Goal: Task Accomplishment & Management: Use online tool/utility

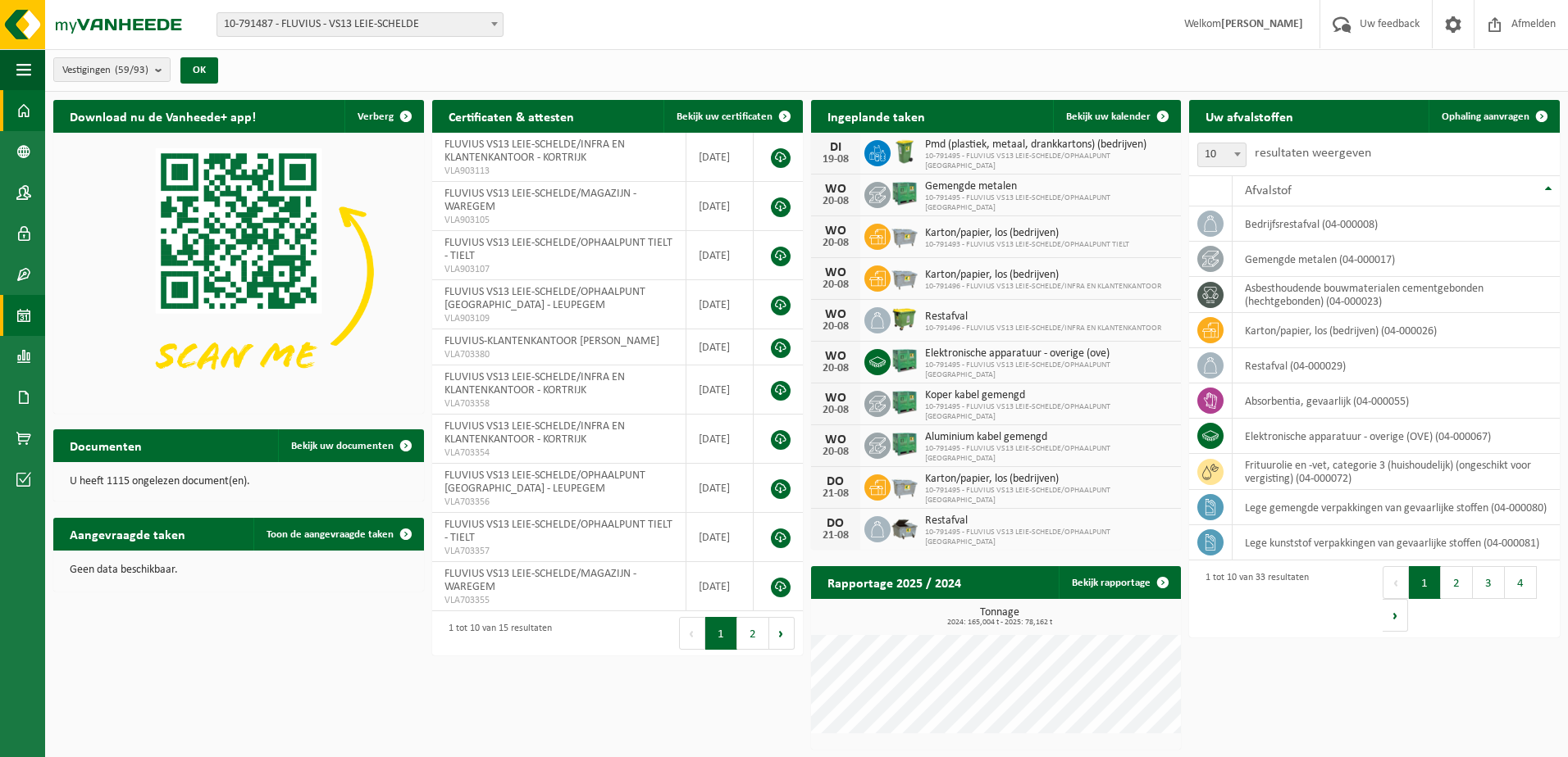
click at [29, 315] on span at bounding box center [23, 316] width 15 height 41
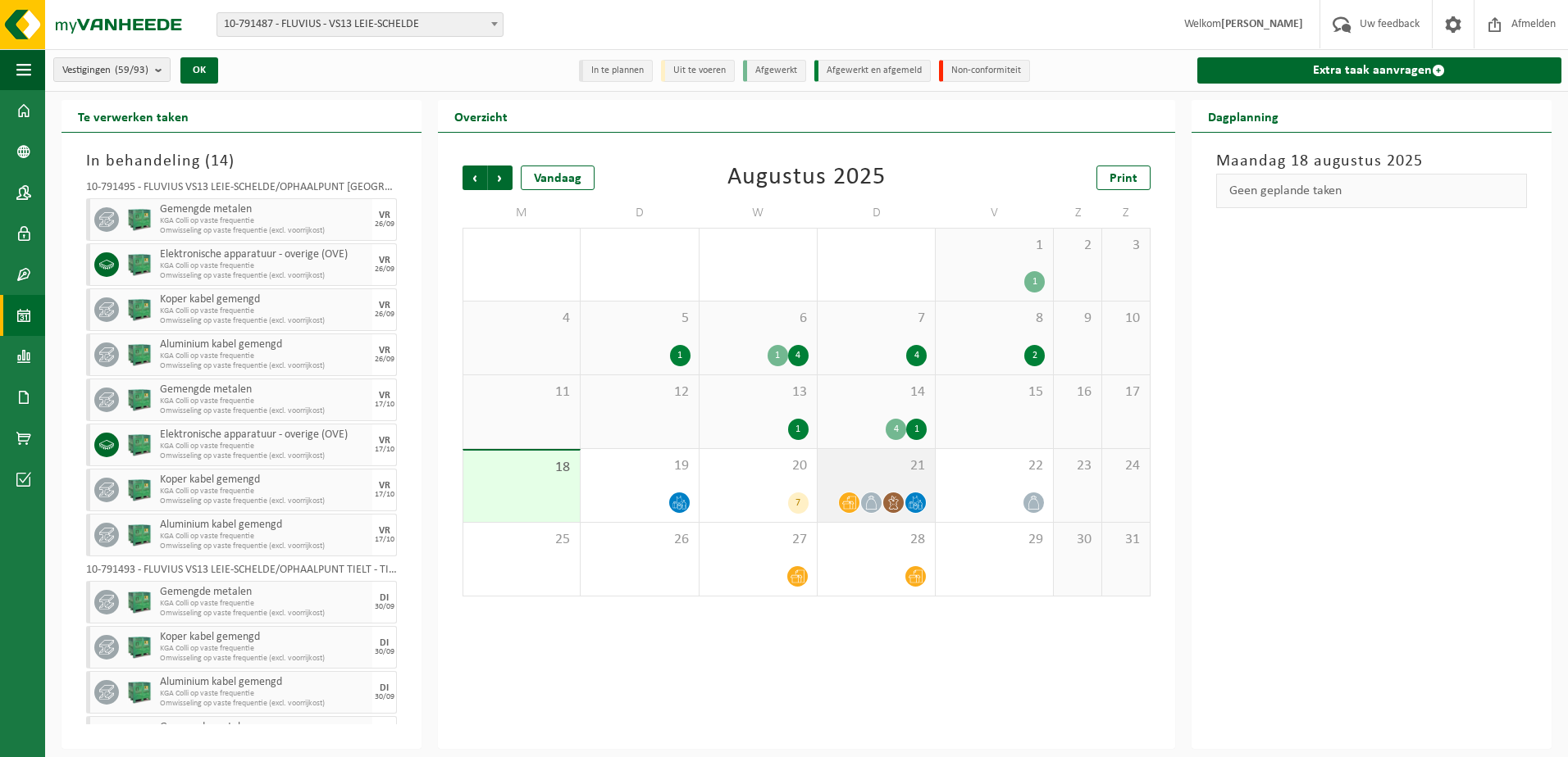
click at [906, 478] on div "21" at bounding box center [876, 485] width 117 height 73
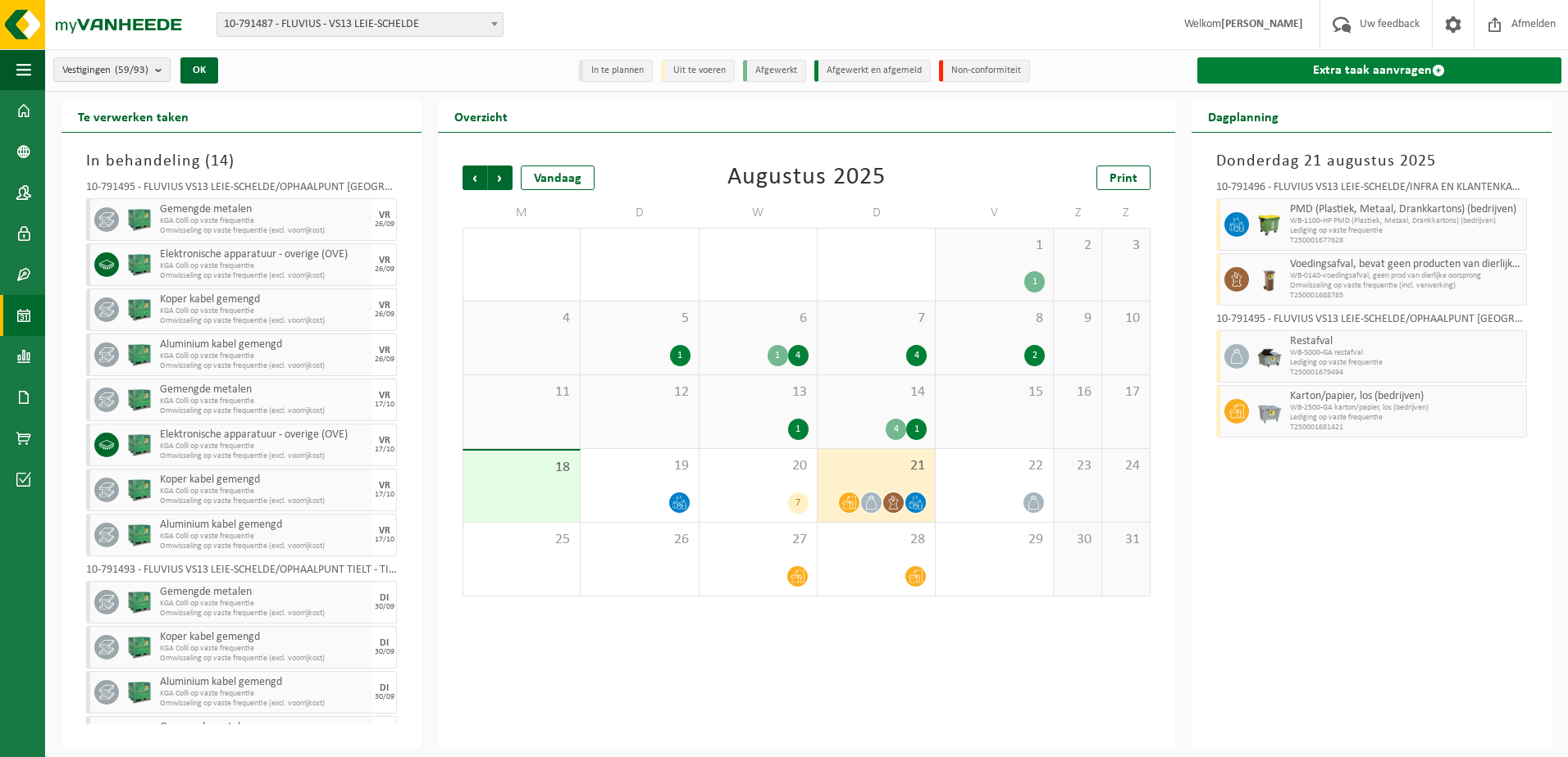
click at [1275, 64] on link "Extra taak aanvragen" at bounding box center [1379, 70] width 364 height 27
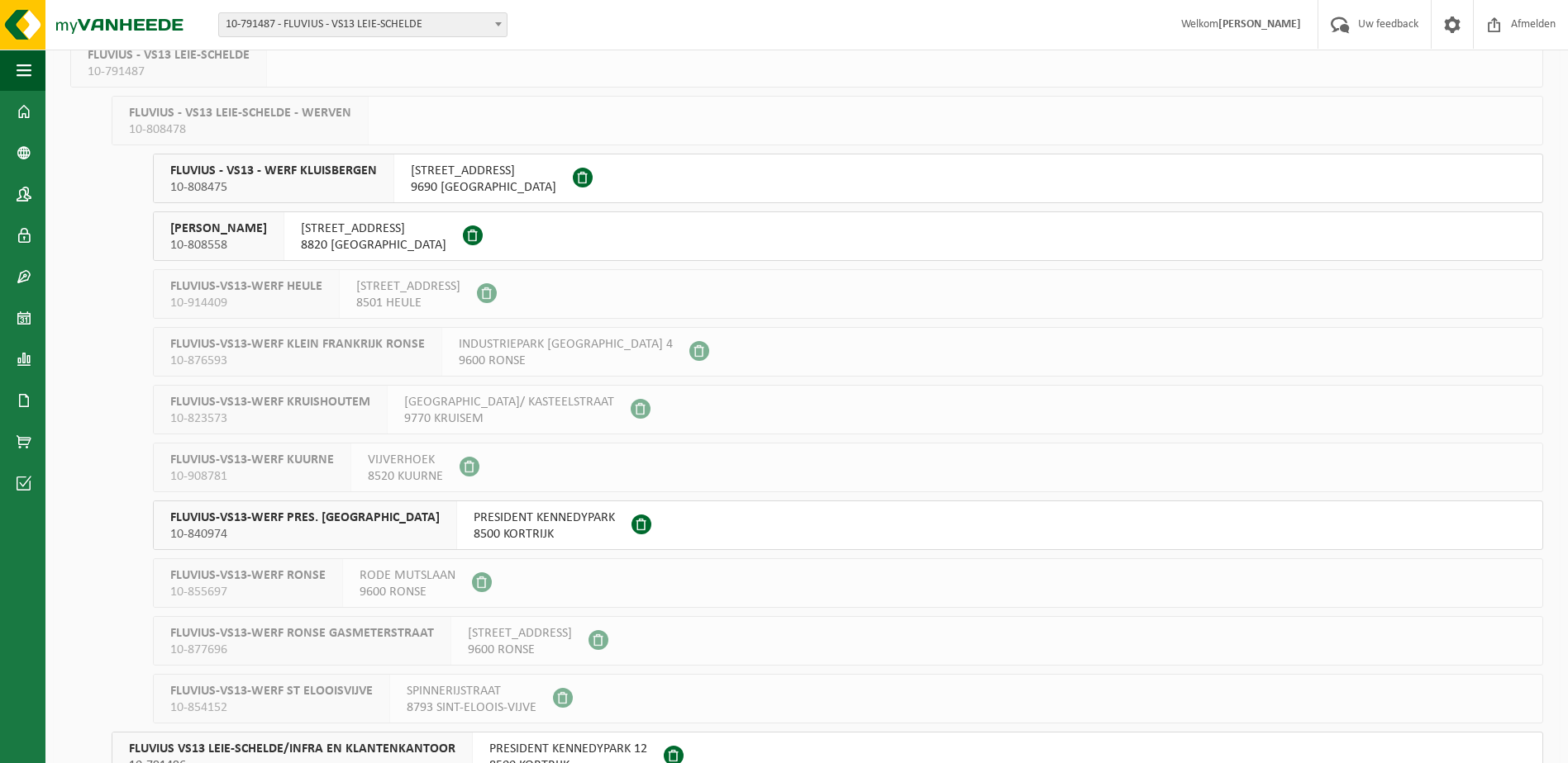
scroll to position [166, 0]
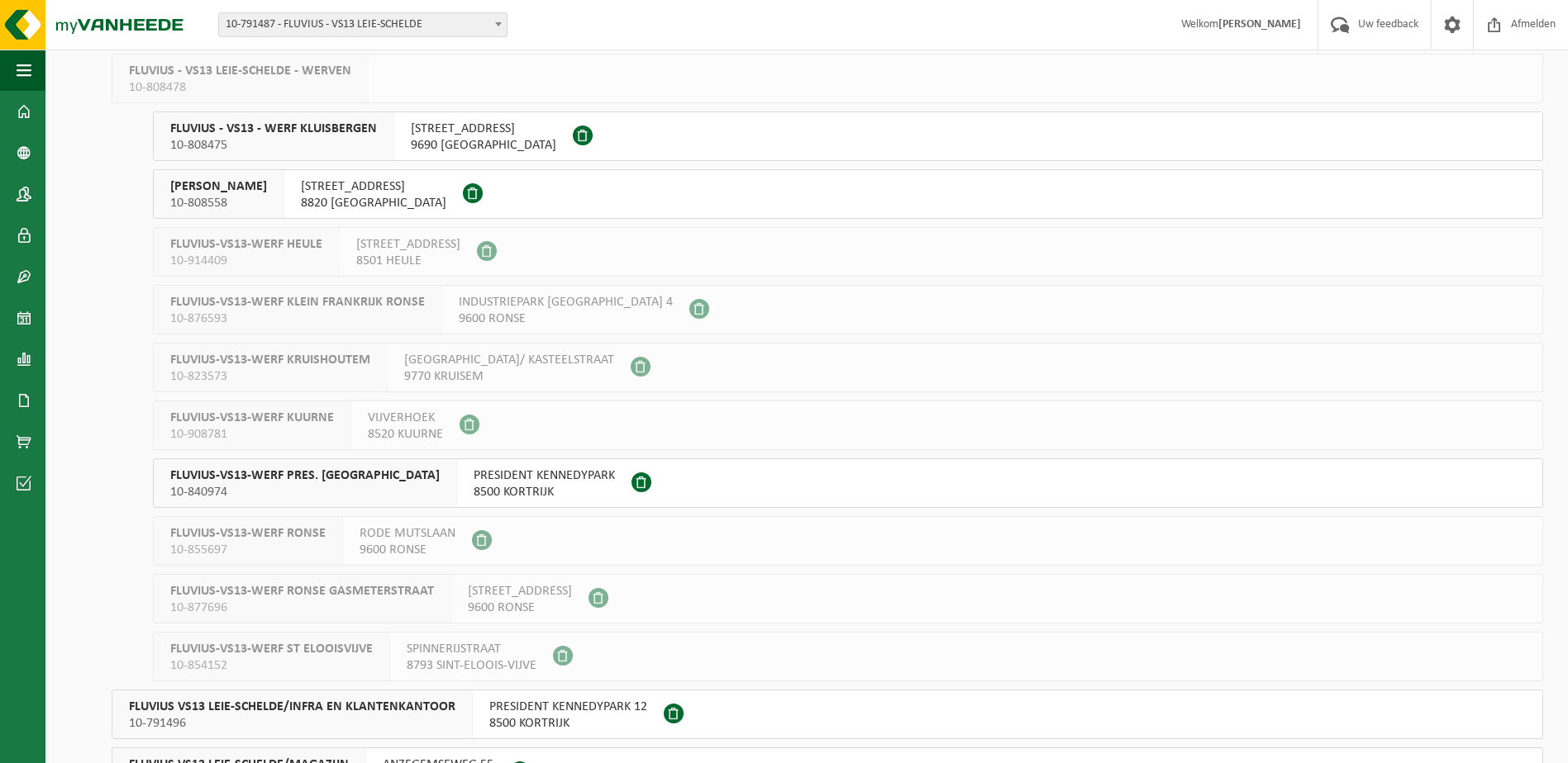
click at [386, 481] on span "FLUVIUS-VS13-WERF PRES. KENNEDYPARK KORTRIJK" at bounding box center [304, 475] width 269 height 16
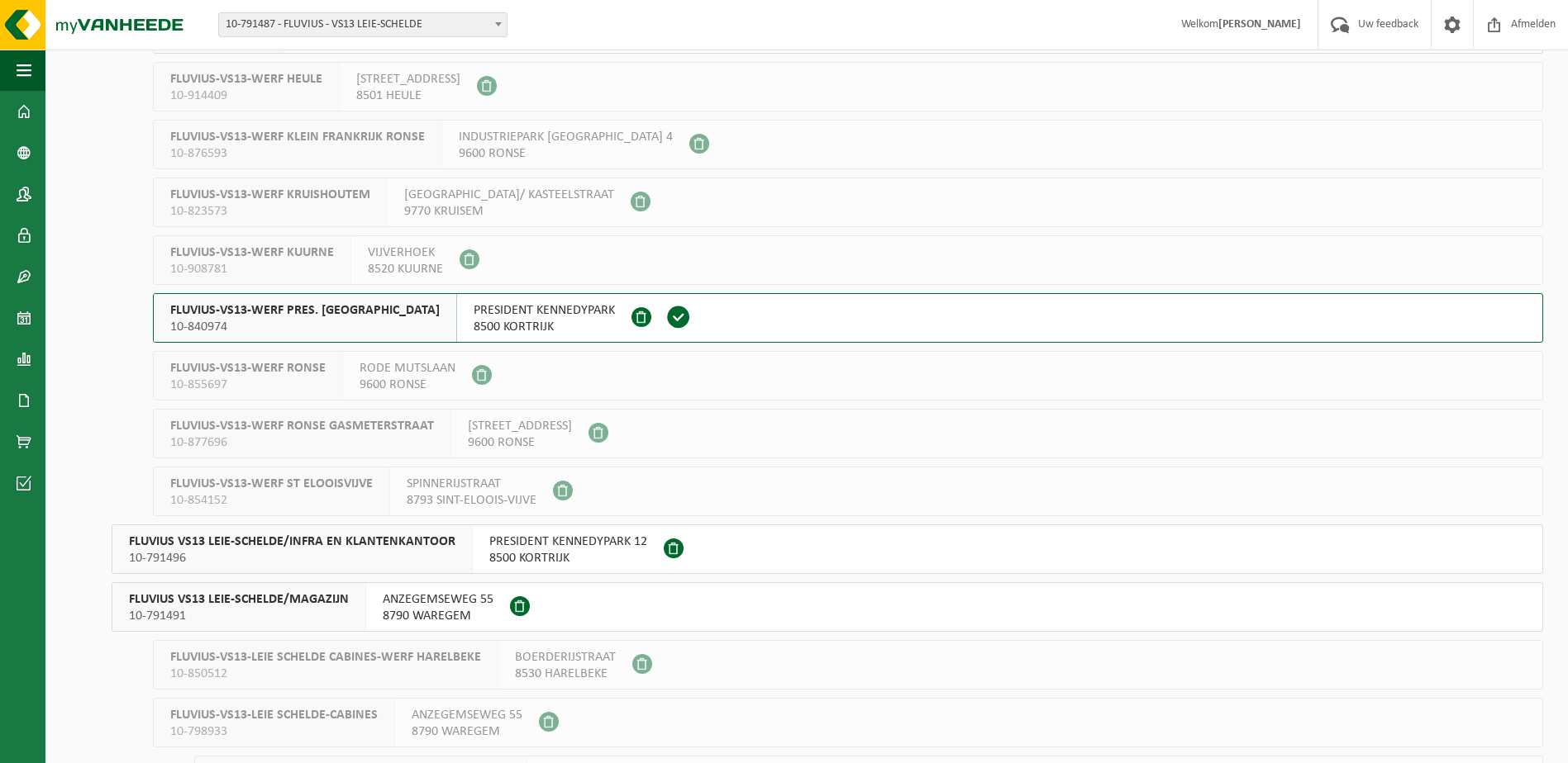
scroll to position [413, 0]
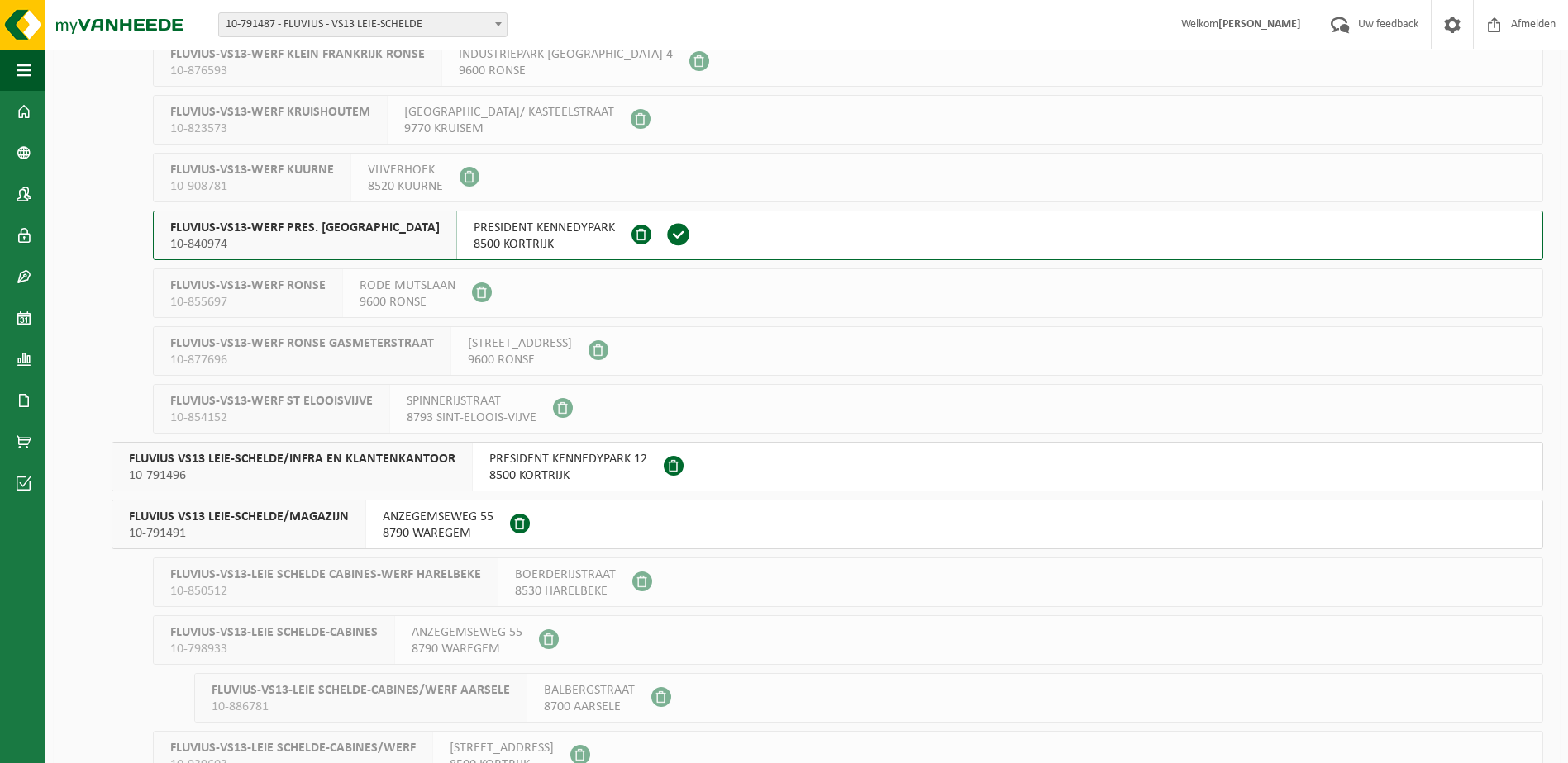
click at [403, 468] on span "10-791496" at bounding box center [292, 475] width 326 height 16
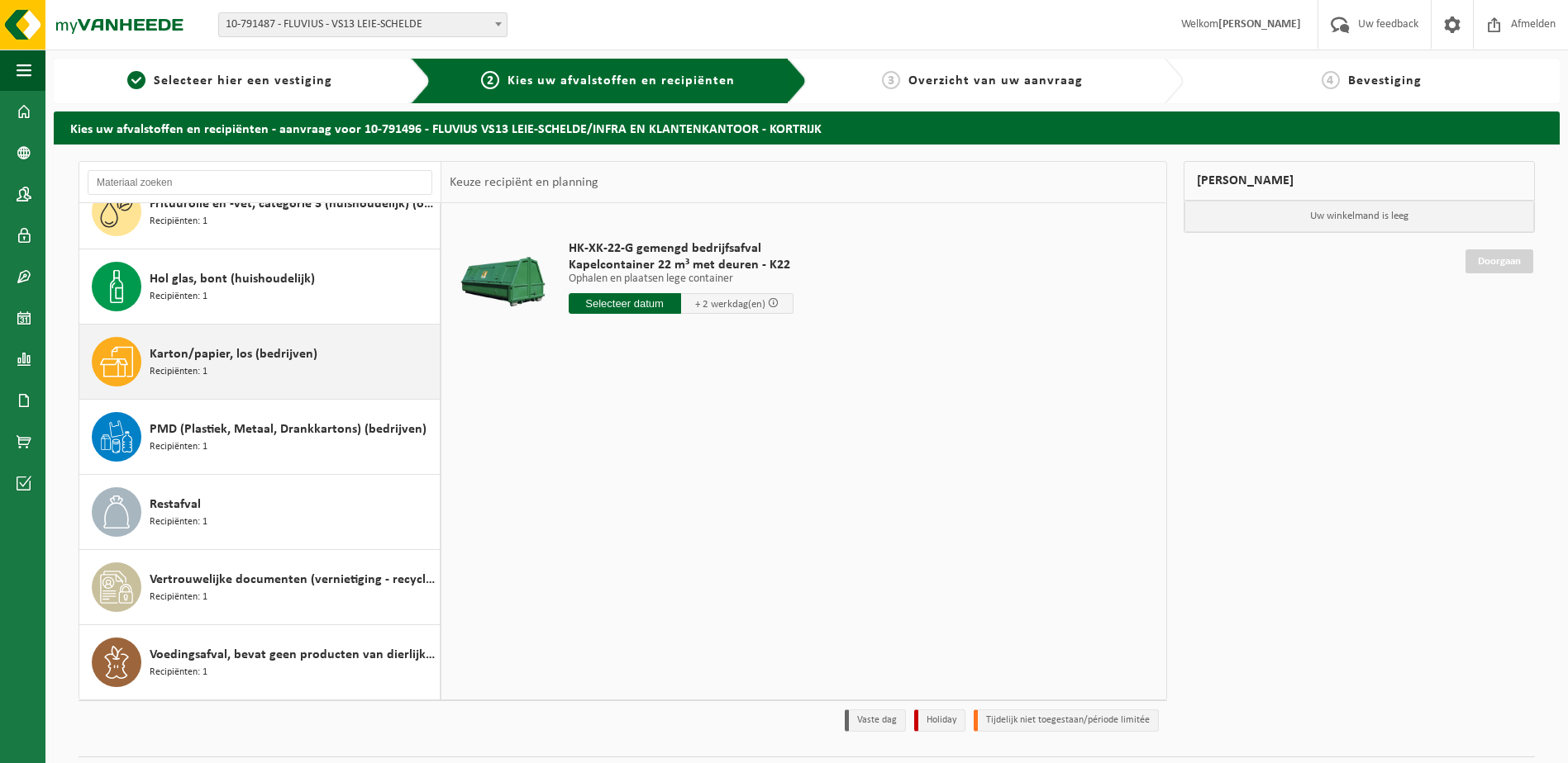
scroll to position [44, 0]
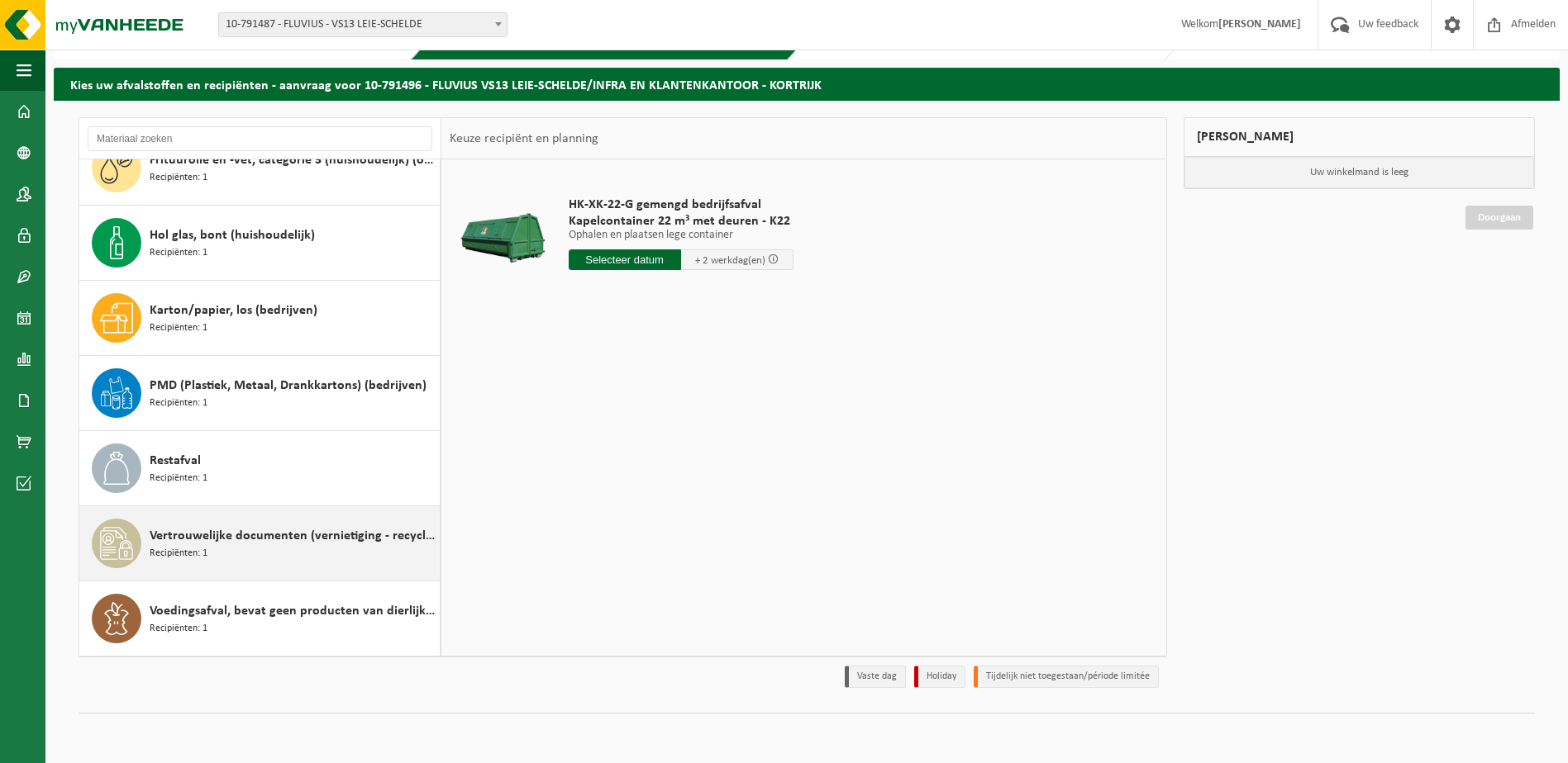
click at [376, 549] on div "Vertrouwelijke documenten (vernietiging - recyclage) Recipiënten: 1" at bounding box center [292, 543] width 286 height 49
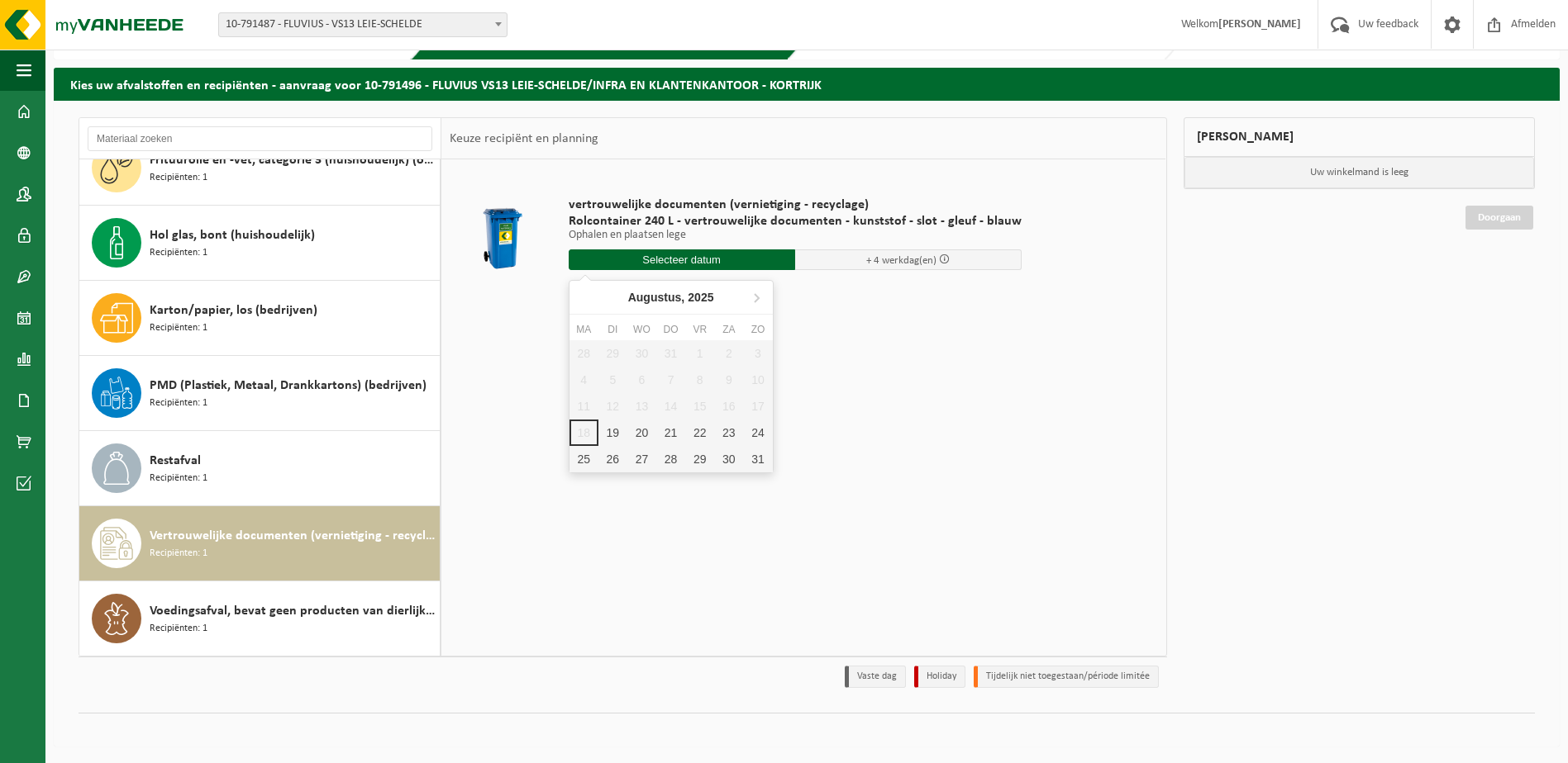
click at [701, 260] on input "text" at bounding box center [681, 260] width 227 height 21
click at [612, 434] on div "19" at bounding box center [613, 433] width 29 height 27
type input "Van 2025-08-19"
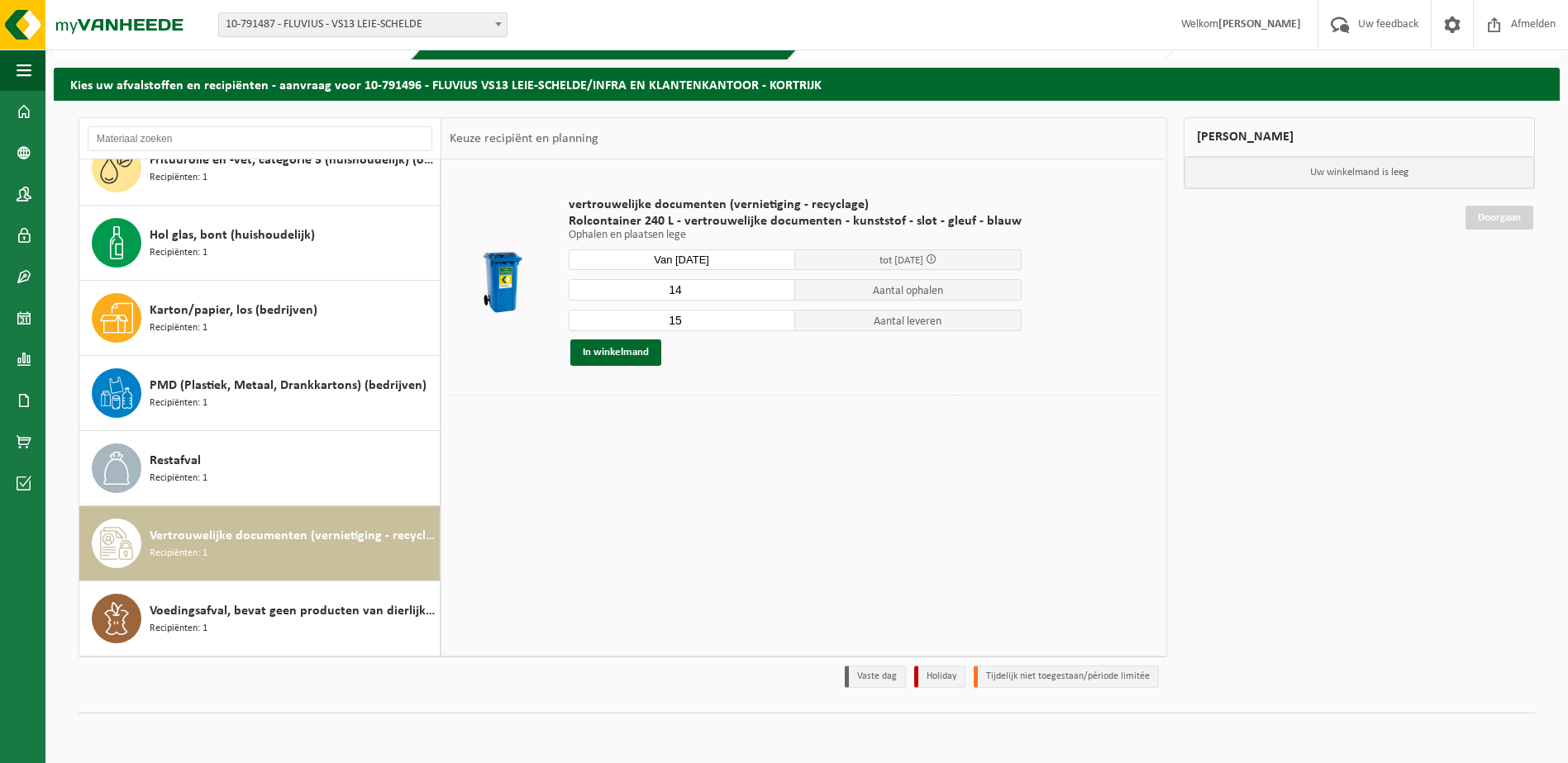
click at [772, 291] on input "14" at bounding box center [681, 290] width 227 height 22
click at [772, 291] on input "13" at bounding box center [681, 290] width 227 height 22
click at [772, 291] on input "12" at bounding box center [681, 290] width 227 height 22
click at [772, 291] on input "11" at bounding box center [681, 290] width 227 height 22
type input "10"
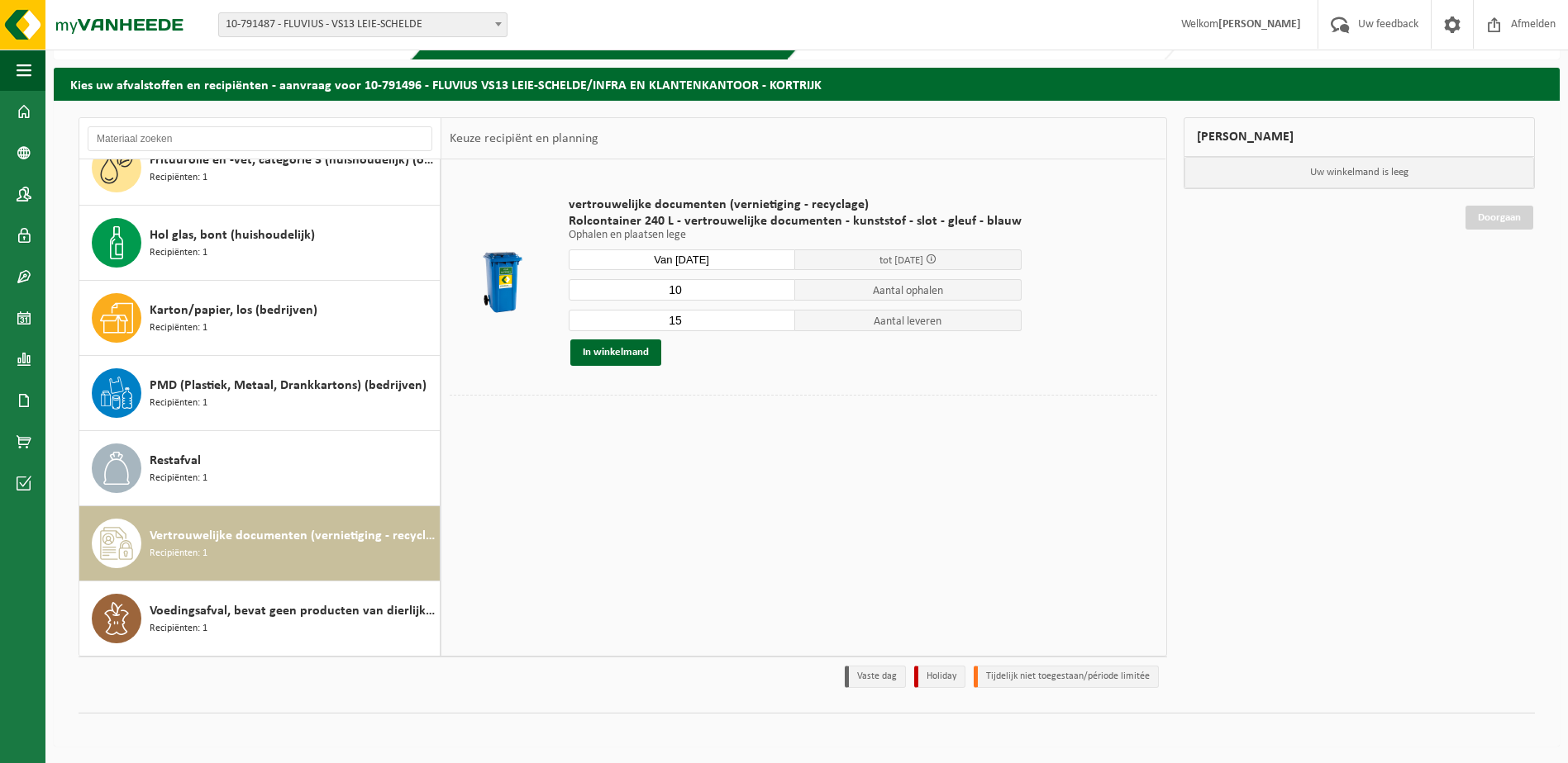
click at [772, 291] on input "10" at bounding box center [681, 290] width 227 height 22
click at [773, 325] on input "14" at bounding box center [681, 320] width 227 height 22
click at [773, 325] on input "13" at bounding box center [681, 320] width 227 height 22
click at [773, 325] on input "12" at bounding box center [681, 320] width 227 height 22
click at [773, 325] on input "11" at bounding box center [681, 320] width 227 height 22
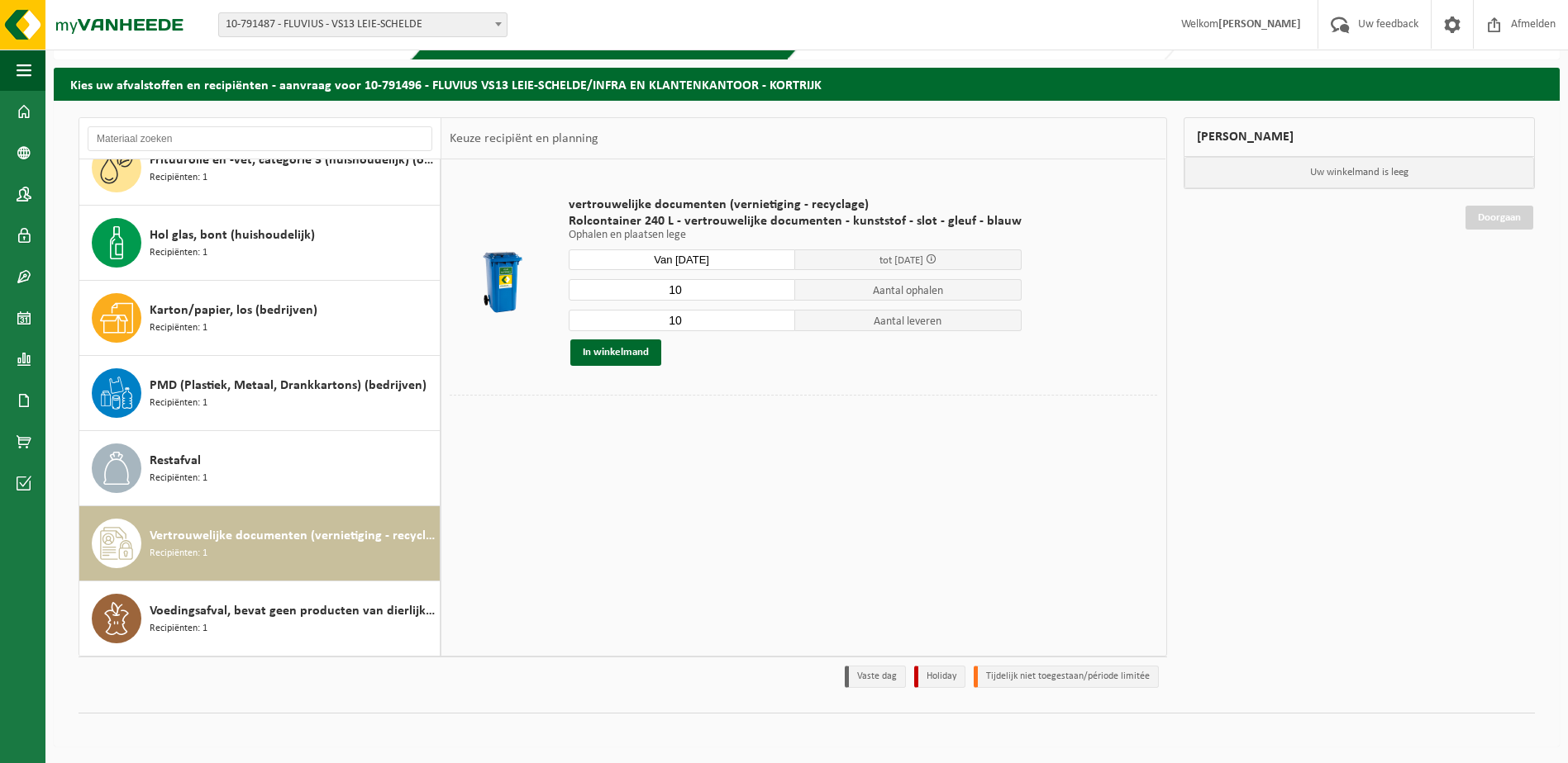
click at [773, 325] on input "10" at bounding box center [681, 320] width 227 height 22
click at [773, 325] on input "9" at bounding box center [681, 320] width 227 height 22
type input "8"
click at [773, 325] on input "8" at bounding box center [681, 320] width 227 height 22
click at [602, 353] on button "In winkelmand" at bounding box center [615, 353] width 91 height 27
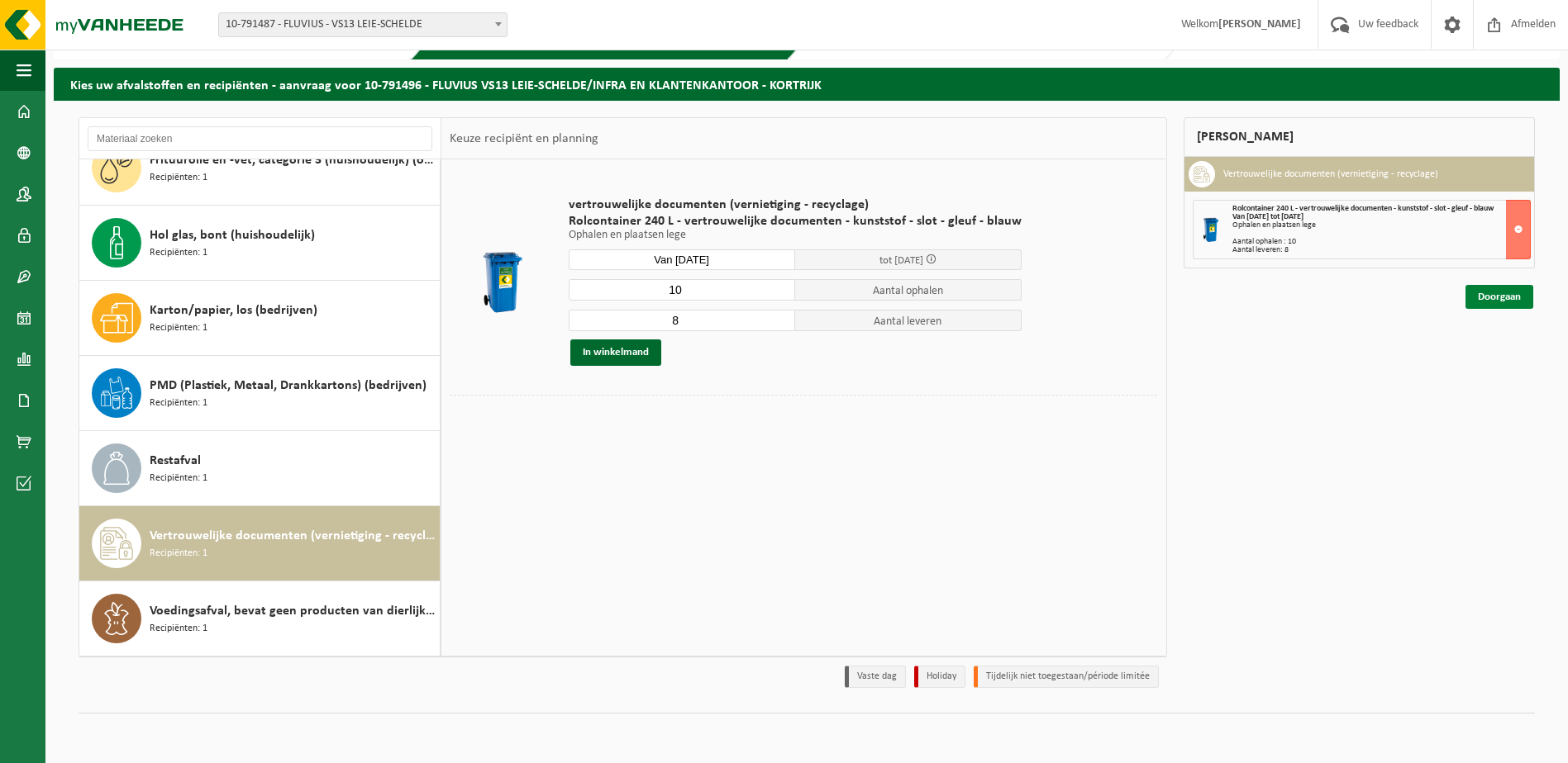
click at [1492, 297] on link "Doorgaan" at bounding box center [1499, 297] width 68 height 24
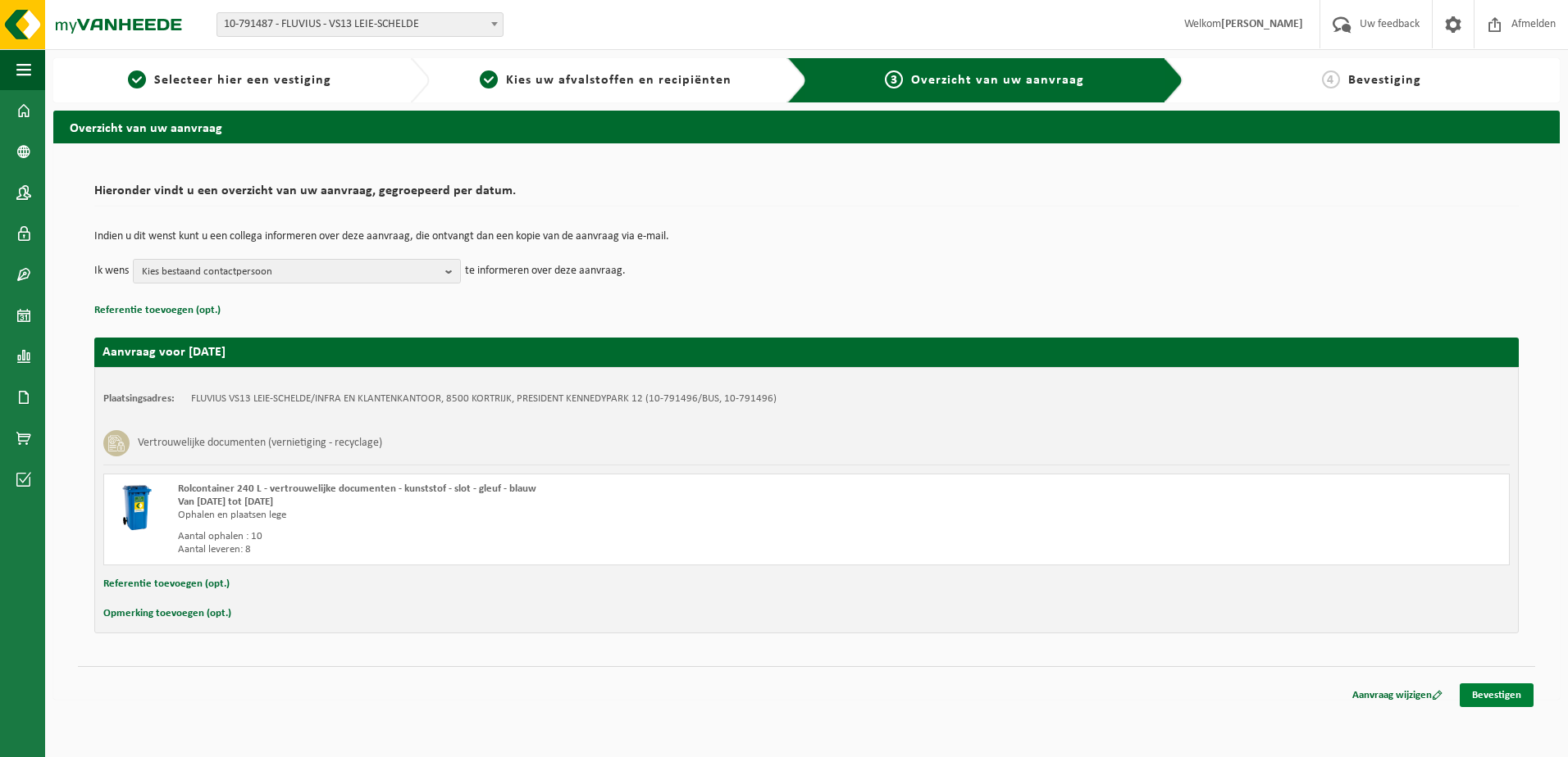
click at [1498, 695] on link "Bevestigen" at bounding box center [1497, 695] width 74 height 24
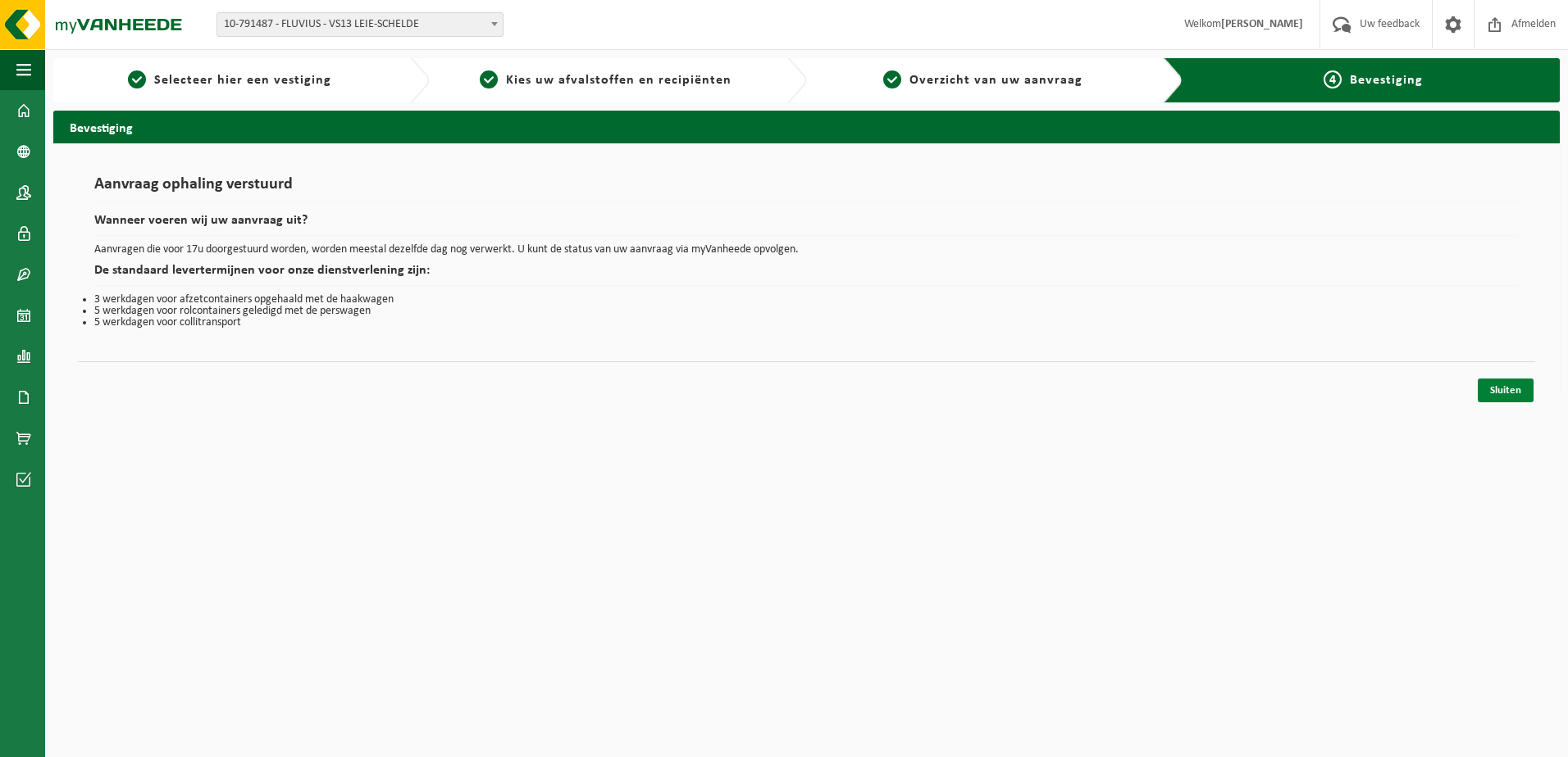
click at [1500, 388] on link "Sluiten" at bounding box center [1506, 391] width 56 height 24
